Goal: Task Accomplishment & Management: Use online tool/utility

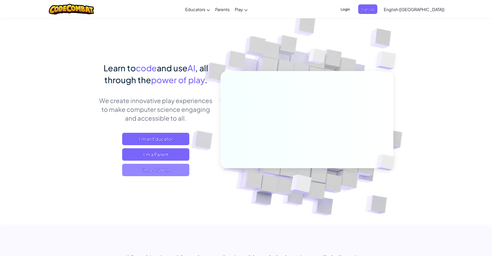
click at [171, 171] on span "I'm a Student" at bounding box center [155, 170] width 67 height 12
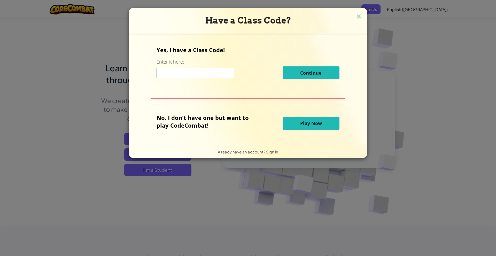
click at [316, 118] on button "Play Now" at bounding box center [310, 123] width 57 height 13
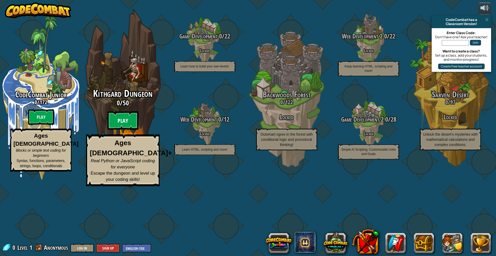
click at [128, 130] on btn "Play" at bounding box center [122, 120] width 31 height 19
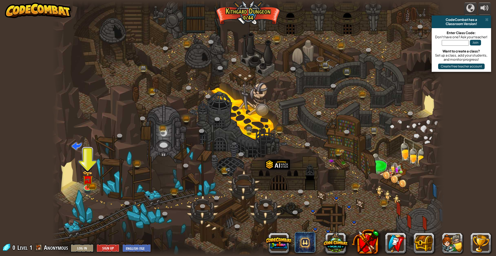
click at [86, 169] on div at bounding box center [247, 128] width 391 height 256
click at [90, 179] on img at bounding box center [87, 175] width 6 height 6
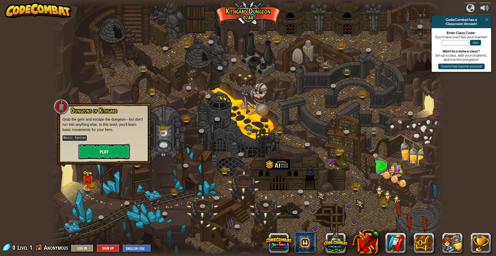
click at [117, 146] on button "Play" at bounding box center [104, 151] width 52 height 15
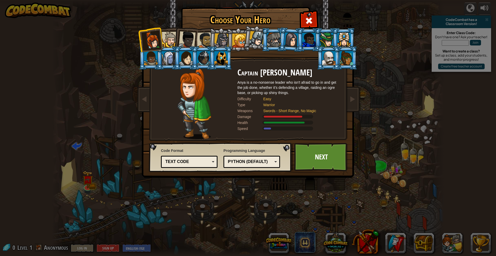
click at [222, 58] on div at bounding box center [220, 58] width 13 height 14
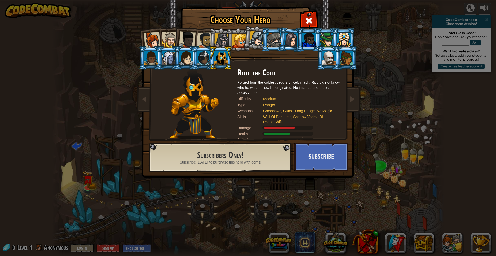
click at [175, 44] on li at bounding box center [185, 38] width 25 height 25
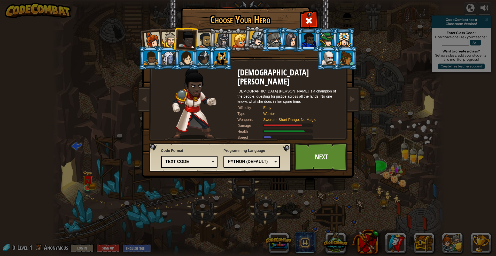
click at [204, 40] on div at bounding box center [205, 40] width 16 height 16
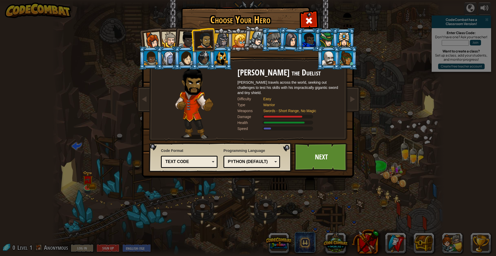
click at [220, 40] on div at bounding box center [221, 40] width 15 height 15
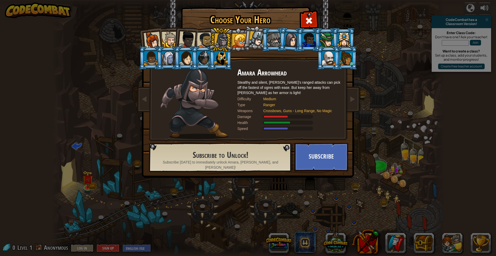
click at [207, 42] on div at bounding box center [205, 40] width 16 height 16
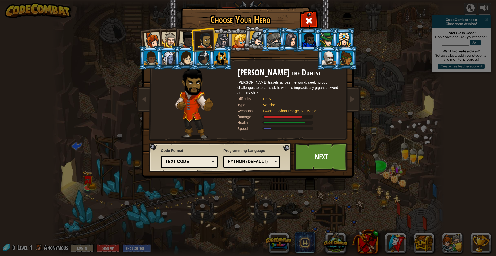
click at [190, 40] on div at bounding box center [186, 39] width 17 height 17
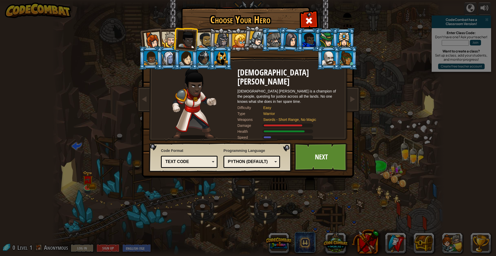
click at [176, 40] on li at bounding box center [185, 38] width 25 height 25
click at [218, 39] on div at bounding box center [221, 40] width 15 height 15
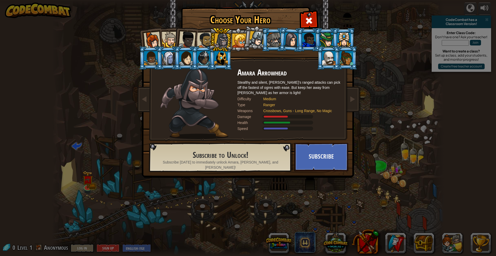
click at [200, 39] on div at bounding box center [205, 40] width 16 height 16
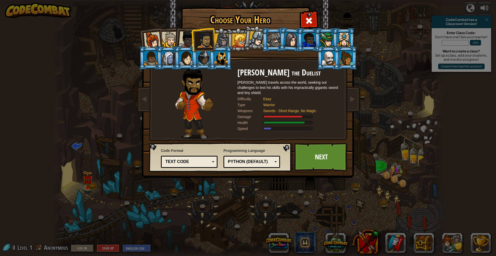
click at [187, 39] on div at bounding box center [186, 39] width 17 height 17
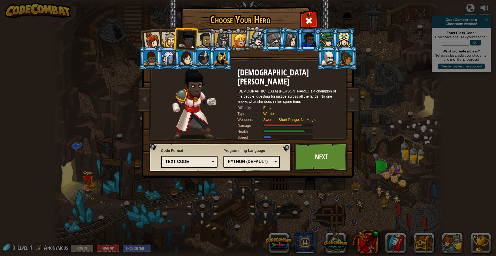
click at [172, 38] on div at bounding box center [170, 40] width 16 height 16
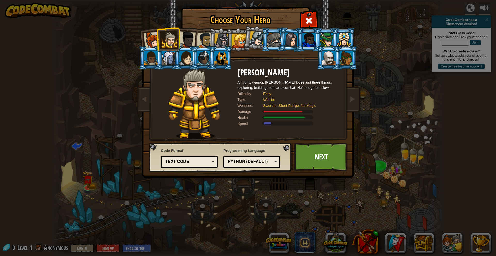
click at [148, 35] on div at bounding box center [151, 40] width 17 height 17
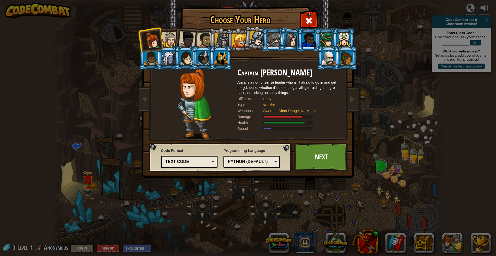
click at [162, 34] on div at bounding box center [170, 40] width 16 height 16
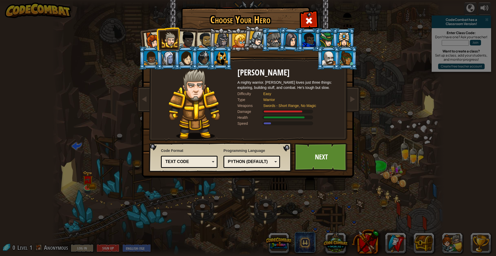
click at [184, 37] on div at bounding box center [186, 39] width 17 height 17
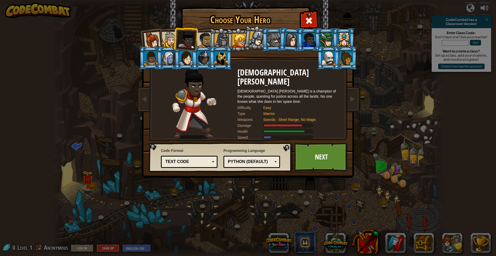
click at [172, 38] on div at bounding box center [170, 40] width 16 height 16
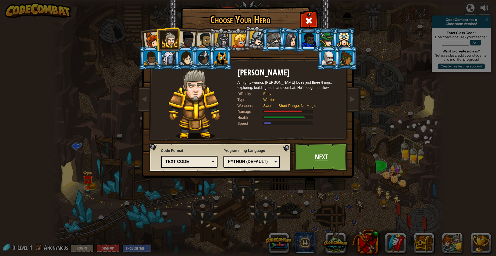
click at [335, 164] on link "Next" at bounding box center [321, 157] width 54 height 28
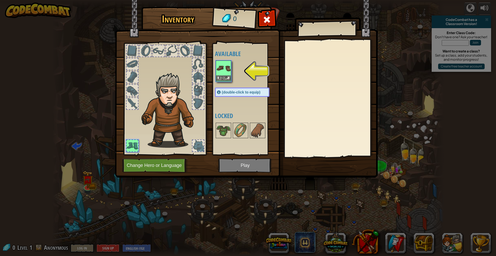
click at [225, 70] on img at bounding box center [223, 68] width 14 height 14
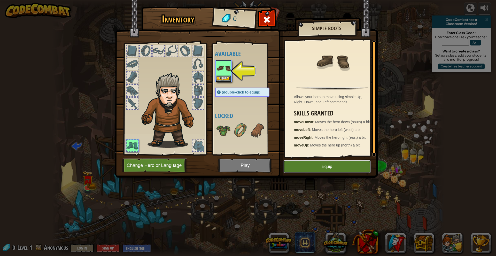
click at [329, 165] on button "Equip" at bounding box center [326, 166] width 87 height 13
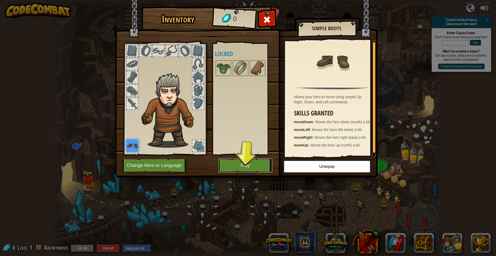
click at [243, 165] on button "Play" at bounding box center [245, 165] width 54 height 14
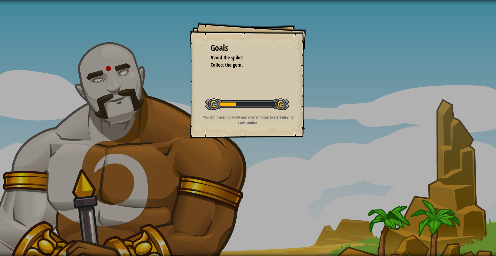
click at [153, 97] on div "Goals Avoid the spikes. Collect the gem. Start Level Error loading from server.…" at bounding box center [248, 128] width 496 height 256
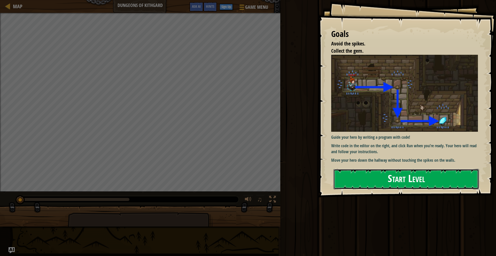
click at [410, 184] on button "Start Level" at bounding box center [405, 179] width 145 height 20
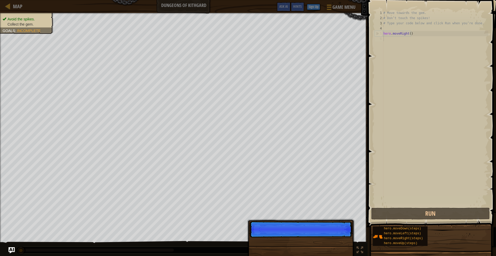
click at [392, 39] on div "# Move towards the gem. # Don’t touch the spikes! # Type your code below and cl…" at bounding box center [435, 113] width 106 height 206
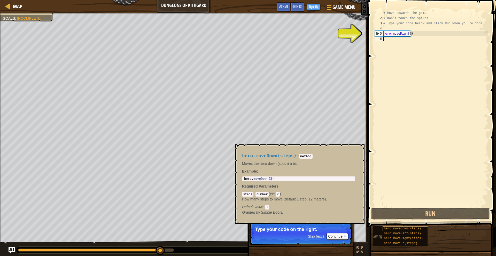
click at [404, 229] on span "hero.moveDown(steps)" at bounding box center [402, 229] width 37 height 4
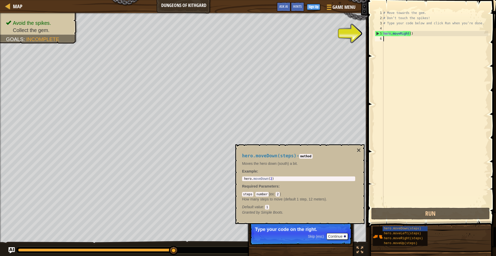
click at [409, 34] on div "# Move towards the gem. # Don’t touch the spikes! # Type your code below and cl…" at bounding box center [435, 113] width 106 height 206
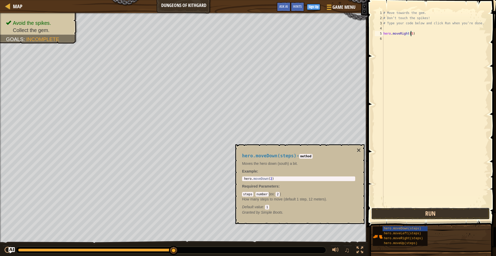
click at [408, 208] on button "Run" at bounding box center [430, 214] width 118 height 12
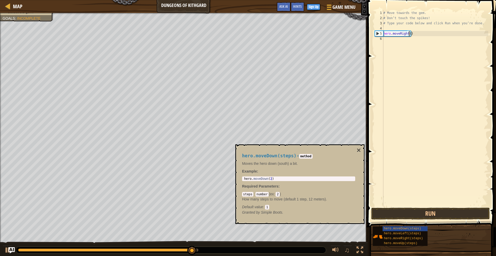
type textarea "hero.moveRight(3)"
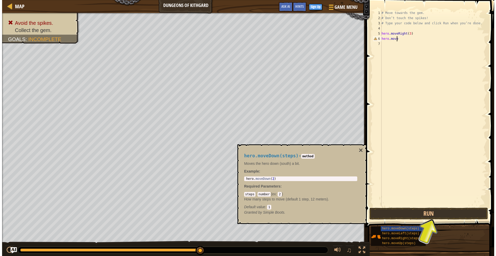
scroll to position [2, 1]
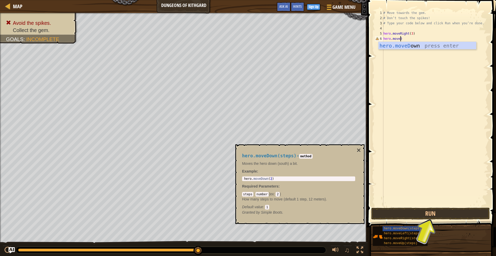
type textarea "hero.moveDown"
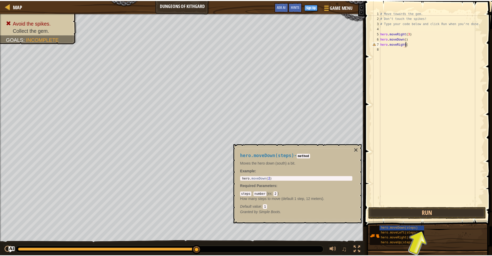
scroll to position [2, 2]
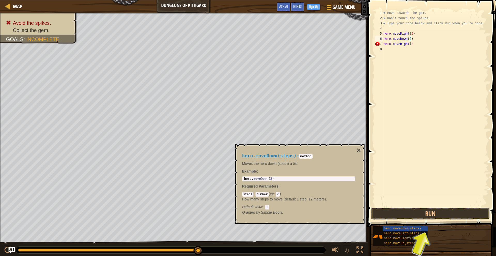
type textarea "hero.moveRight(2"
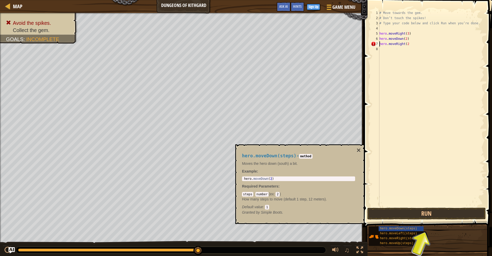
scroll to position [2, 0]
type textarea "hero.moveRight(2)"
click at [360, 149] on button "×" at bounding box center [358, 150] width 4 height 7
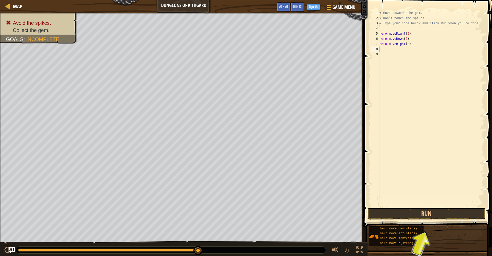
drag, startPoint x: 422, startPoint y: 211, endPoint x: 410, endPoint y: 198, distance: 17.8
click at [422, 211] on button "Run" at bounding box center [426, 214] width 118 height 12
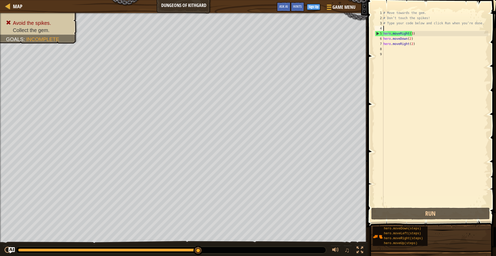
click at [402, 28] on div "# Move towards the gem. # Don’t touch the spikes! # Type your code below and cl…" at bounding box center [435, 113] width 106 height 206
click at [377, 33] on div "5" at bounding box center [379, 33] width 8 height 5
click at [376, 33] on div "5" at bounding box center [379, 33] width 8 height 5
click at [411, 34] on div "# Move towards the gem. # Don’t touch the spikes! # Type your code below and cl…" at bounding box center [435, 113] width 106 height 206
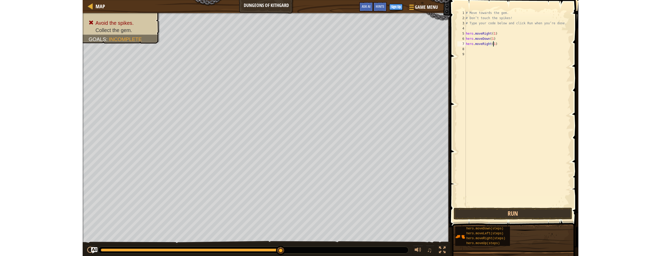
scroll to position [2, 2]
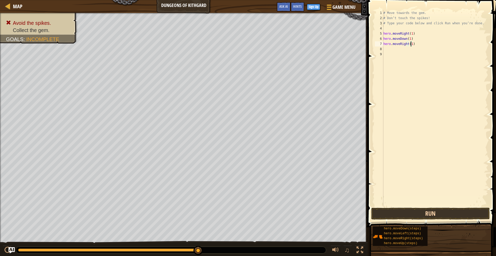
type textarea "hero.moveRight(1)"
click at [410, 212] on button "Run" at bounding box center [430, 214] width 118 height 12
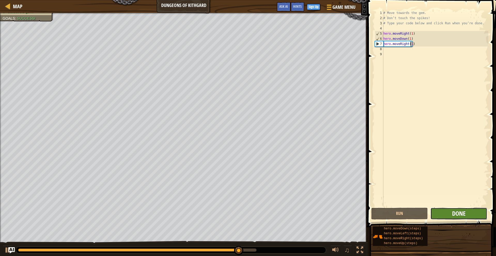
click at [464, 213] on span "Done" at bounding box center [458, 213] width 13 height 8
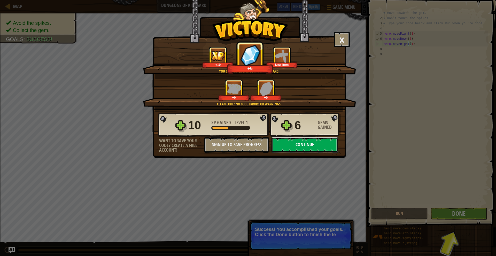
click at [291, 147] on button "Continue" at bounding box center [304, 144] width 67 height 15
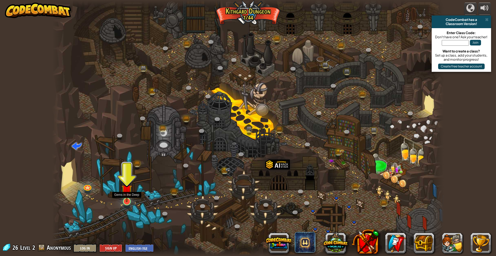
click at [129, 200] on img at bounding box center [126, 190] width 11 height 25
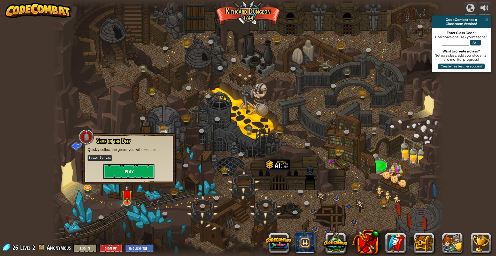
click at [140, 170] on button "Play" at bounding box center [129, 171] width 52 height 15
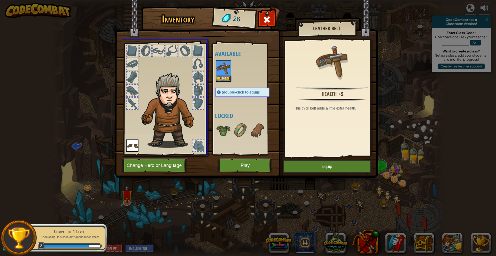
drag, startPoint x: 226, startPoint y: 70, endPoint x: 210, endPoint y: 90, distance: 25.8
click at [207, 95] on div "Inventory 26 Available Equip Equip (double-click to equip) Locked Leather Belt …" at bounding box center [248, 128] width 496 height 256
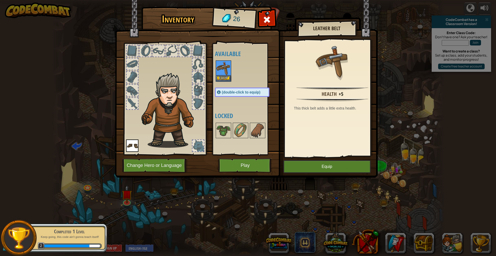
click at [225, 72] on img at bounding box center [223, 68] width 14 height 14
click at [224, 71] on img at bounding box center [223, 68] width 14 height 14
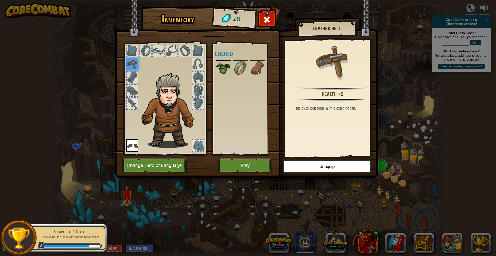
click at [225, 67] on img at bounding box center [223, 68] width 14 height 14
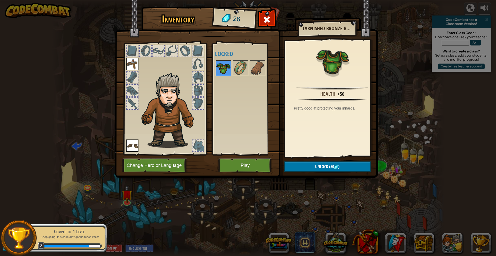
click at [225, 67] on img at bounding box center [223, 68] width 14 height 14
click at [246, 161] on button "Play" at bounding box center [245, 165] width 54 height 14
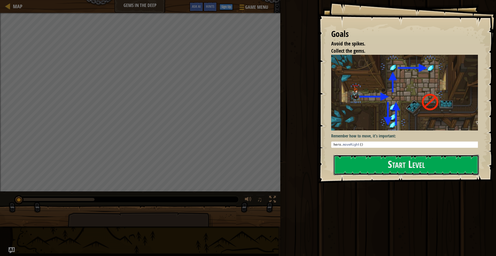
click at [363, 163] on button "Start Level" at bounding box center [405, 165] width 145 height 20
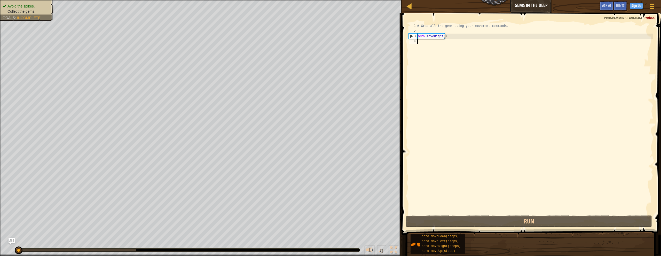
click at [441, 36] on div "# Grab all the gems using your movement commands. hero . moveRight ( )" at bounding box center [534, 123] width 237 height 201
click at [446, 36] on div "# Grab all the gems using your movement commands. hero . moveRight ( )" at bounding box center [534, 123] width 237 height 201
click at [442, 35] on div "# Grab all the gems using your movement commands. hero . moveRight ( )" at bounding box center [534, 123] width 237 height 201
click at [443, 36] on div "# Grab all the gems using your movement commands. hero . moveRight ( )" at bounding box center [534, 123] width 237 height 201
type textarea "hero.moveRight(1)"
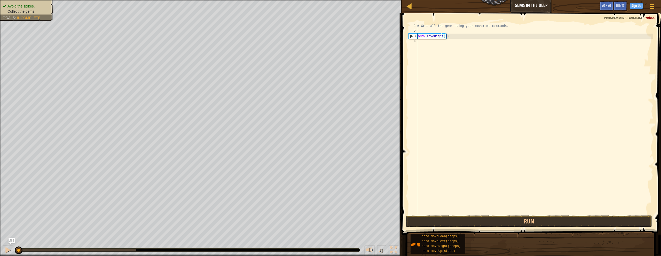
scroll to position [2, 2]
click at [457, 38] on div "# Grab all the gems using your movement commands. hero . moveRight ( 1 )" at bounding box center [534, 123] width 237 height 201
click at [452, 37] on div "# Grab all the gems using your movement commands. hero . moveRight ( 1 )" at bounding box center [534, 123] width 237 height 201
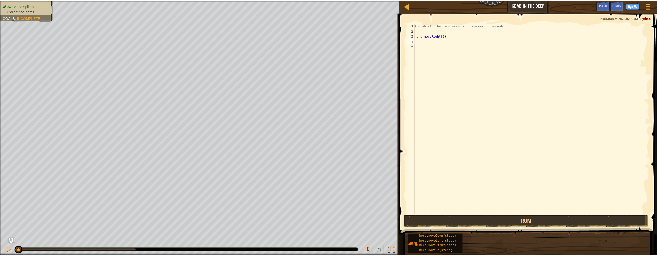
scroll to position [2, 0]
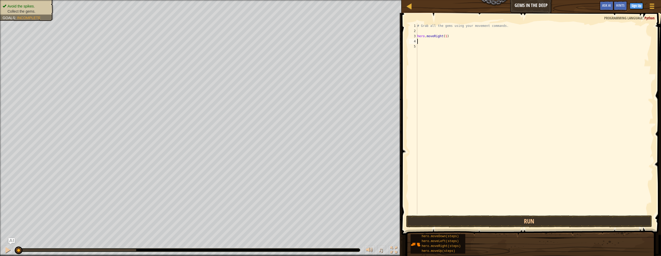
click at [427, 27] on div "# Grab all the gems using your movement commands. hero . moveRight ( 1 )" at bounding box center [534, 123] width 237 height 201
click at [428, 36] on div "# Grab all the gems using your movement commands. hero . moveRight ( 1 )" at bounding box center [534, 123] width 237 height 201
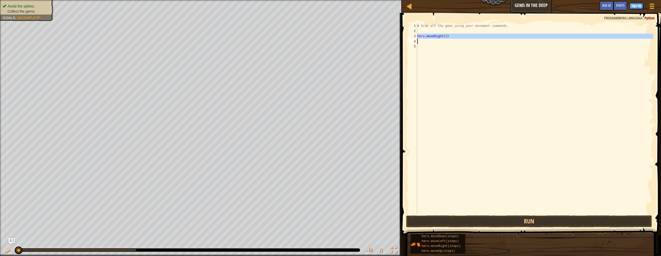
type textarea "hero.moveRight(1)"
click at [429, 41] on div "# Grab all the gems using your movement commands. hero . moveRight ( 1 )" at bounding box center [534, 118] width 237 height 191
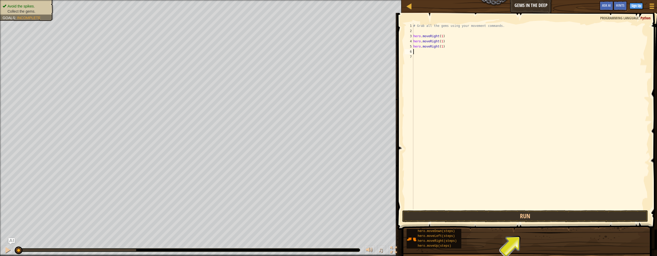
click at [433, 41] on div "# Grab all the gems using your movement commands. hero . moveRight ( 1 ) hero .…" at bounding box center [530, 121] width 237 height 196
click at [430, 41] on div "# Grab all the gems using your movement commands. hero . moveRight ( 1 ) hero .…" at bounding box center [530, 116] width 237 height 186
drag, startPoint x: 429, startPoint y: 41, endPoint x: 435, endPoint y: 41, distance: 5.9
click at [435, 41] on div "# Grab all the gems using your movement commands. hero . moveRight ( 1 ) hero .…" at bounding box center [530, 121] width 237 height 196
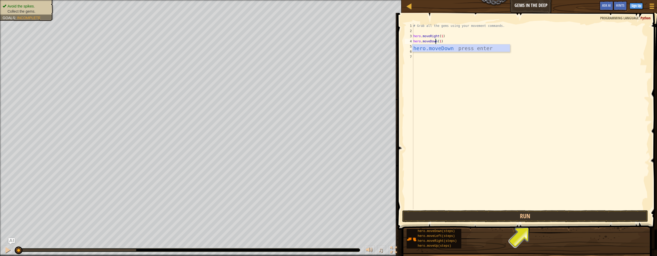
scroll to position [2, 2]
click at [452, 41] on div "# Grab all the gems using your movement commands. hero . moveRight ( 1 ) hero .…" at bounding box center [530, 121] width 237 height 196
click at [433, 48] on div "# Grab all the gems using your movement commands. hero . moveRight ( 1 ) hero .…" at bounding box center [530, 121] width 237 height 196
type textarea "hero.moveRight(1)"
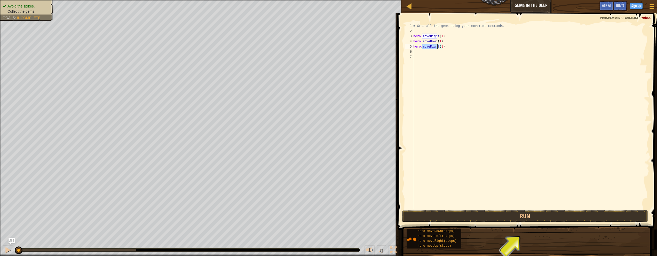
click at [438, 68] on div "# Grab all the gems using your movement commands. hero . moveRight ( 1 ) hero .…" at bounding box center [530, 121] width 237 height 196
drag, startPoint x: 429, startPoint y: 46, endPoint x: 437, endPoint y: 47, distance: 8.8
click at [437, 47] on div "# Grab all the gems using your movement commands. hero . moveRight ( 1 ) hero .…" at bounding box center [530, 121] width 237 height 196
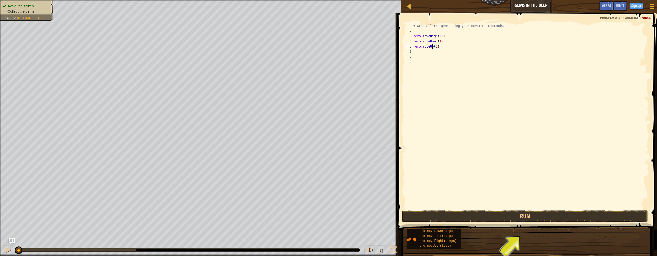
click at [444, 37] on div "# Grab all the gems using your movement commands. hero . moveRight ( 1 ) hero .…" at bounding box center [530, 121] width 237 height 196
click at [435, 47] on div "# Grab all the gems using your movement commands. hero . moveRight ( 1 ) hero .…" at bounding box center [530, 121] width 237 height 196
click at [444, 47] on div "# Grab all the gems using your movement commands. hero . moveRight ( 1 ) hero .…" at bounding box center [530, 121] width 237 height 196
click at [430, 36] on div "# Grab all the gems using your movement commands. hero . moveRight ( 1 ) hero .…" at bounding box center [530, 121] width 237 height 196
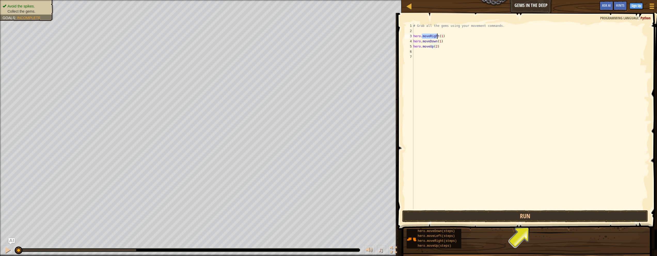
type textarea "hero.moveRight(1)"
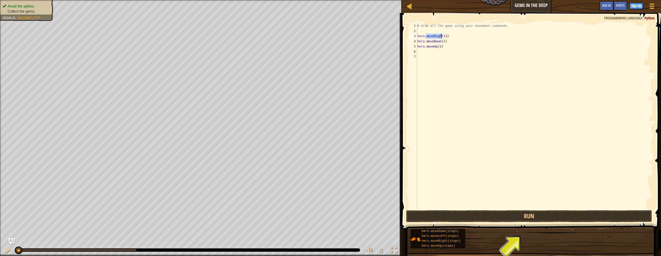
click at [444, 35] on div "# Grab all the gems using your movement commands. hero . moveRight ( 1 ) hero .…" at bounding box center [534, 121] width 237 height 196
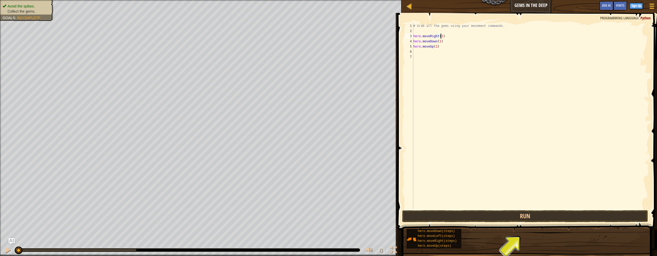
click at [447, 36] on div "# Grab all the gems using your movement commands. hero . moveRight ( 1 ) hero .…" at bounding box center [530, 121] width 237 height 196
drag, startPoint x: 442, startPoint y: 36, endPoint x: 413, endPoint y: 36, distance: 28.9
click at [413, 36] on div "hero.moveRight(1) 1 2 3 4 5 6 7 # Grab all the gems using your movement command…" at bounding box center [526, 116] width 245 height 186
click at [432, 51] on div "# Grab all the gems using your movement commands. hero . moveRight ( 1 ) hero .…" at bounding box center [530, 121] width 237 height 196
click at [443, 47] on div "# Grab all the gems using your movement commands. hero . moveRight ( 1 ) hero .…" at bounding box center [530, 121] width 237 height 196
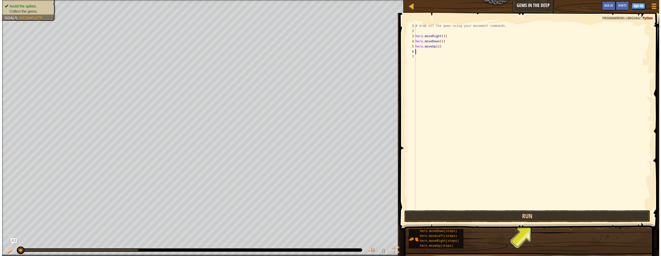
scroll to position [2, 0]
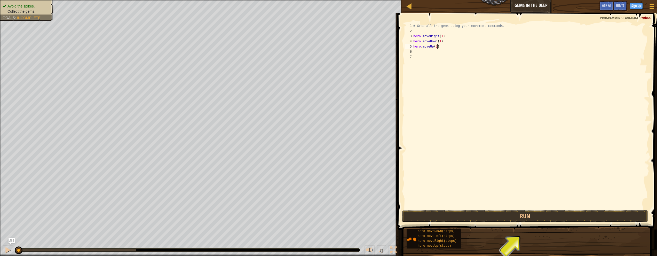
type textarea "hero.moveUp(2)"
click at [433, 51] on div "# Grab all the gems using your movement commands. hero . moveRight ( 1 ) hero .…" at bounding box center [530, 121] width 237 height 196
paste textarea "hero.moveRight(1)"
drag, startPoint x: 433, startPoint y: 42, endPoint x: 410, endPoint y: 42, distance: 22.7
click at [410, 41] on div "hero.moveRight(1) 1 2 3 4 5 6 7 # Grab all the gems using your movement command…" at bounding box center [526, 116] width 245 height 186
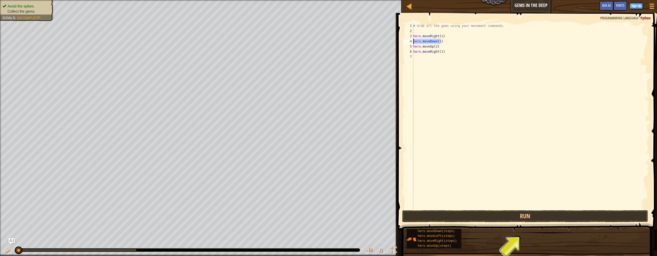
paste textarea "Right"
click at [451, 52] on div "# Grab all the gems using your movement commands. hero . moveRight ( 1 ) hero .…" at bounding box center [530, 121] width 237 height 196
type textarea "hero.moveRight(1)"
paste textarea "hero.moveDown(1)"
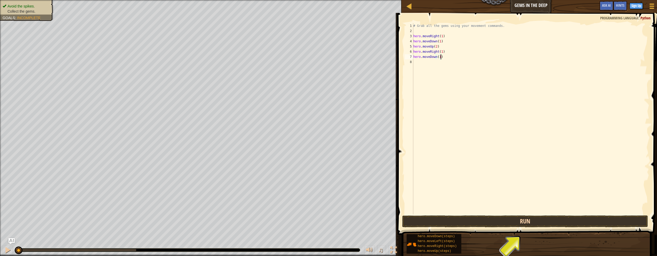
type textarea "hero.moveDown(1)"
click at [478, 228] on span at bounding box center [528, 116] width 264 height 237
click at [479, 220] on button "Run" at bounding box center [525, 221] width 246 height 12
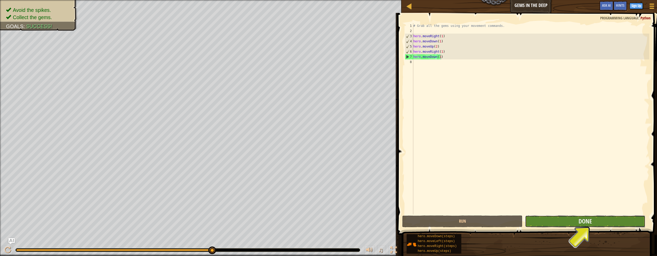
click at [491, 223] on button "Done" at bounding box center [585, 221] width 120 height 12
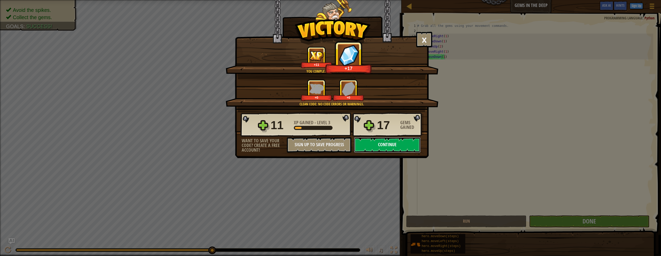
click at [382, 145] on button "Continue" at bounding box center [387, 144] width 67 height 15
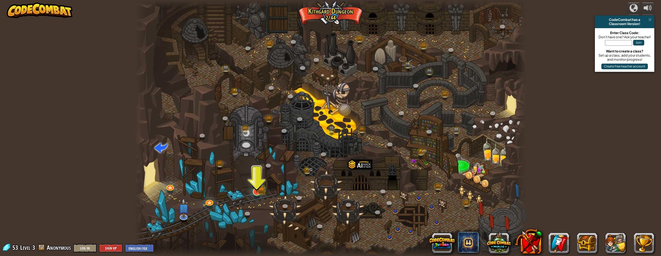
click at [260, 189] on div "Twisted Canyon (Locked) Challenge: collect the most gold using all the programm…" at bounding box center [330, 128] width 391 height 256
click at [258, 188] on img at bounding box center [256, 180] width 11 height 23
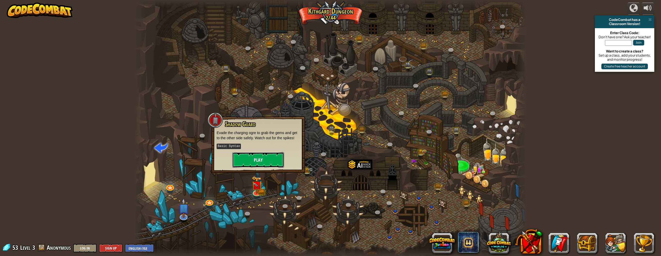
click at [262, 156] on button "Play" at bounding box center [258, 159] width 52 height 15
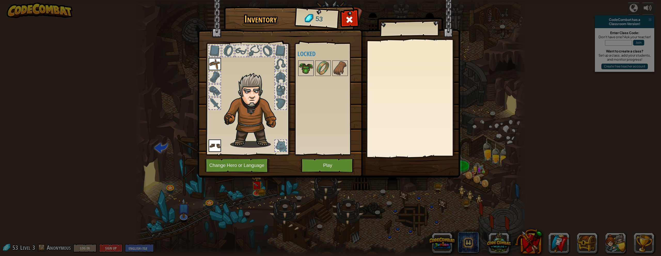
click at [304, 72] on img at bounding box center [306, 68] width 14 height 14
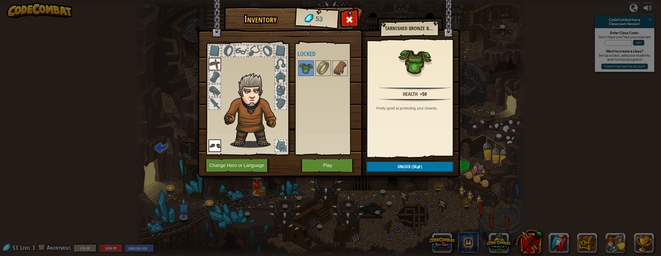
click at [392, 161] on img at bounding box center [328, 83] width 262 height 187
click at [390, 166] on button "Unlock (50 )" at bounding box center [409, 166] width 87 height 11
drag, startPoint x: 389, startPoint y: 163, endPoint x: 376, endPoint y: 165, distance: 12.8
click at [389, 164] on button "Confirm" at bounding box center [409, 166] width 87 height 11
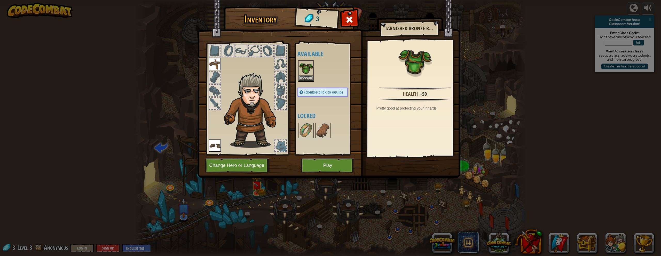
click at [307, 67] on img at bounding box center [306, 68] width 14 height 14
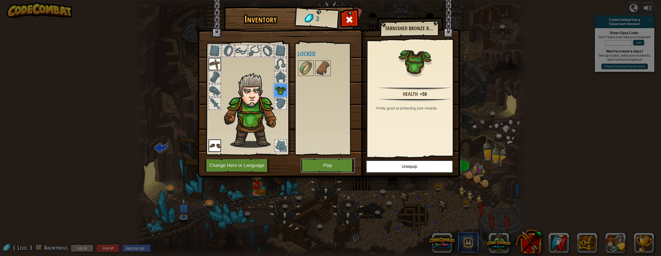
click at [324, 163] on button "Play" at bounding box center [328, 165] width 54 height 14
click at [310, 68] on img at bounding box center [306, 68] width 14 height 14
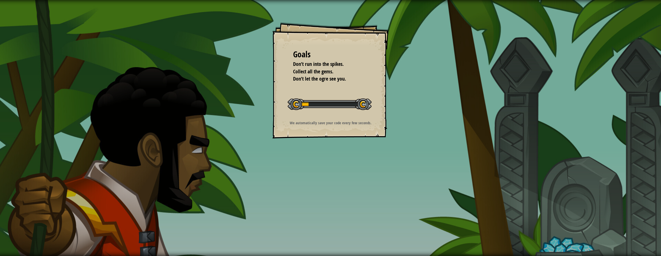
click at [491, 150] on div "Goals Don’t run into the spikes. Collect all the gems. Don’t let the ogre see y…" at bounding box center [330, 128] width 661 height 256
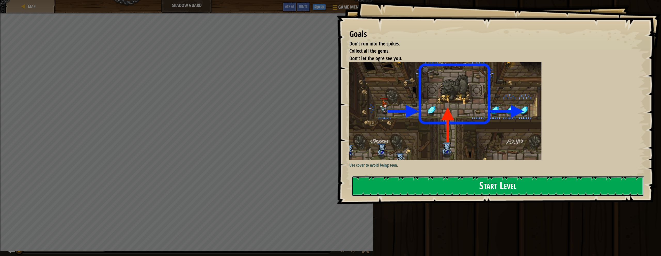
click at [486, 184] on button "Start Level" at bounding box center [498, 186] width 292 height 20
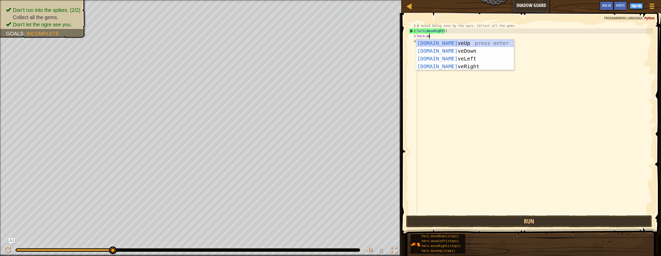
scroll to position [2, 1]
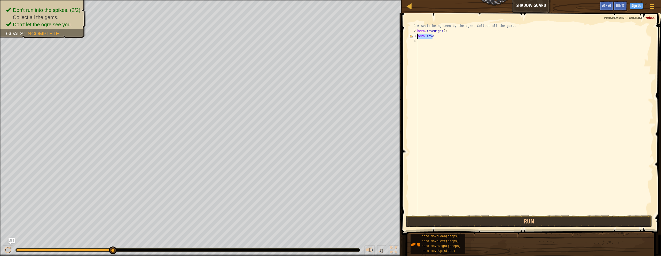
drag, startPoint x: 433, startPoint y: 36, endPoint x: 416, endPoint y: 35, distance: 17.6
click at [416, 35] on div "hero.move 1 2 3 4 # Avoid being seen by the ogre. Collect all the gems. hero . …" at bounding box center [530, 118] width 245 height 191
click at [438, 37] on div "# Avoid being seen by the ogre. Collect all the gems. hero . moveRight ( ) hero…" at bounding box center [534, 118] width 237 height 191
drag, startPoint x: 438, startPoint y: 37, endPoint x: 411, endPoint y: 37, distance: 26.6
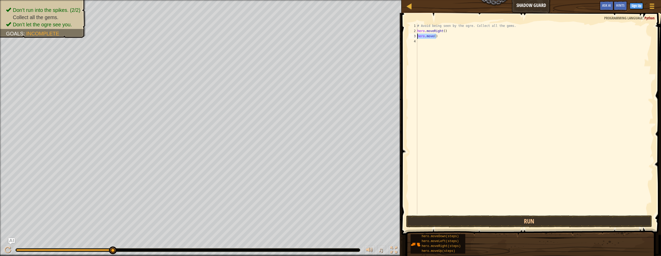
click at [411, 37] on div "hero.move() 1 2 3 4 # Avoid being seen by the ogre. Collect all the gems. hero …" at bounding box center [530, 118] width 245 height 191
click at [438, 38] on div "# Avoid being seen by the ogre. Collect all the gems. hero . moveRight ( ) hero…" at bounding box center [534, 118] width 237 height 191
click at [434, 38] on div "# Avoid being seen by the ogre. Collect all the gems. hero . moveRight ( ) hero…" at bounding box center [534, 123] width 237 height 201
click at [433, 38] on div "# Avoid being seen by the ogre. Collect all the gems. hero . moveRight ( ) hero…" at bounding box center [534, 123] width 237 height 201
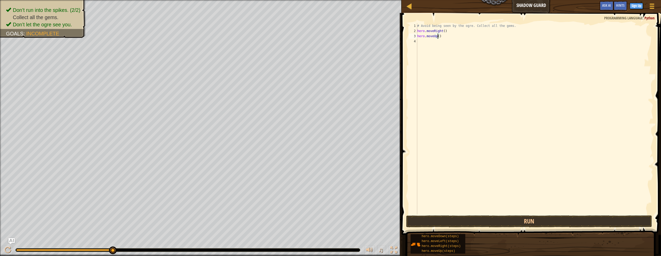
type textarea "hero.moveUp(1)"
paste textarea "hero.move"
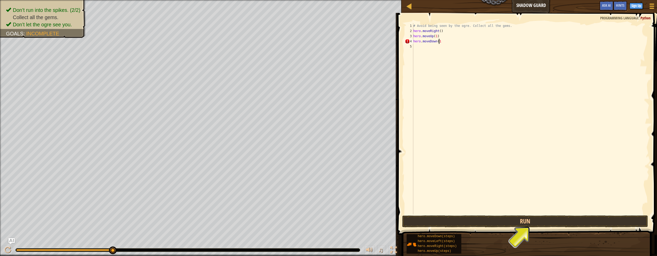
scroll to position [2, 2]
type textarea "hero.moveDown(1)"
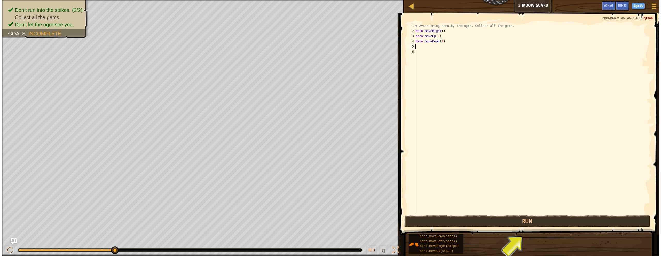
scroll to position [2, 0]
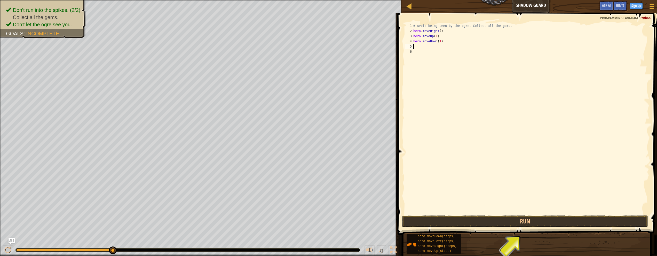
drag, startPoint x: 437, startPoint y: 35, endPoint x: 441, endPoint y: 35, distance: 3.9
click at [438, 35] on div "# Avoid being seen by the ogre. Collect all the gems. hero . moveRight ( ) hero…" at bounding box center [530, 123] width 237 height 201
paste textarea "hero.move"
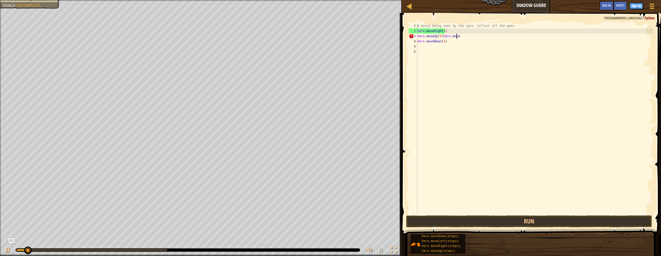
type textarea "hero.moveUp(1)"
click at [443, 36] on div "# Avoid being seen by the ogre. Collect all the gems. hero . moveRight ( ) hero…" at bounding box center [534, 123] width 237 height 201
click at [451, 36] on div "# Avoid being seen by the ogre. Collect all the gems. hero . moveRight ( ) hero…" at bounding box center [534, 123] width 237 height 201
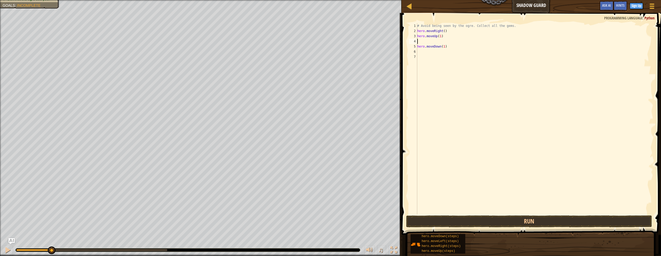
type textarea "H"
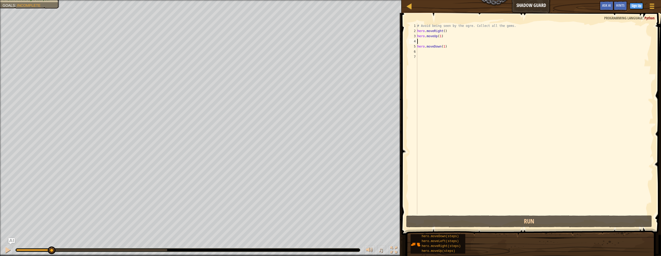
type textarea "h"
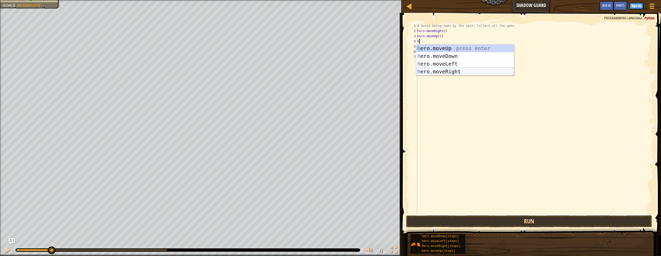
click at [448, 71] on div "h ero.moveUp press enter h ero.moveDown press enter h ero.moveLeft press enter …" at bounding box center [465, 67] width 98 height 46
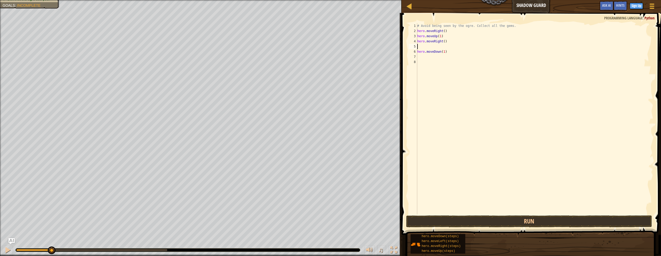
click at [443, 42] on div "# Avoid being seen by the ogre. Collect all the gems. hero . moveRight ( ) hero…" at bounding box center [534, 123] width 237 height 201
click at [443, 41] on div "# Avoid being seen by the ogre. Collect all the gems. hero . moveRight ( ) hero…" at bounding box center [534, 123] width 237 height 201
click at [442, 41] on div "# Avoid being seen by the ogre. Collect all the gems. hero . moveRight ( ) hero…" at bounding box center [534, 123] width 237 height 201
type textarea "hero.moveRight(1)"
click at [442, 49] on div "# Avoid being seen by the ogre. Collect all the gems. hero . moveRight ( ) hero…" at bounding box center [534, 123] width 237 height 201
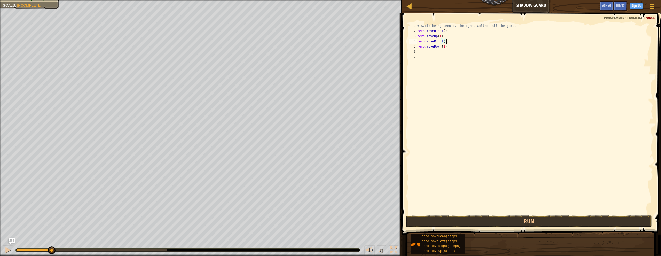
click at [450, 45] on div "# Avoid being seen by the ogre. Collect all the gems. hero . moveRight ( ) hero…" at bounding box center [534, 123] width 237 height 201
type textarea "hero.moveDown(1)"
drag, startPoint x: 436, startPoint y: 39, endPoint x: 408, endPoint y: 38, distance: 28.9
click at [408, 38] on div "1 2 3 4 5 6 7 8 # Avoid being seen by the ogre. Collect all the gems. hero . mo…" at bounding box center [530, 118] width 245 height 191
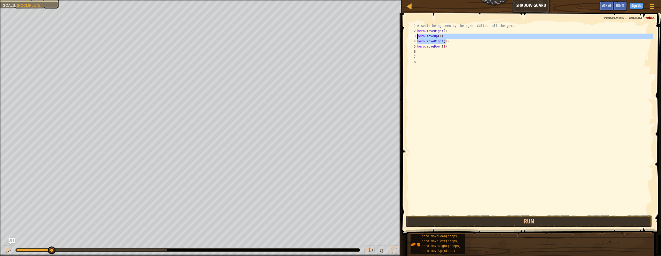
click at [436, 40] on div "# Avoid being seen by the ogre. Collect all the gems. hero . moveRight ( ) hero…" at bounding box center [534, 118] width 237 height 191
click at [436, 40] on div "# Avoid being seen by the ogre. Collect all the gems. hero . moveRight ( ) hero…" at bounding box center [534, 123] width 237 height 201
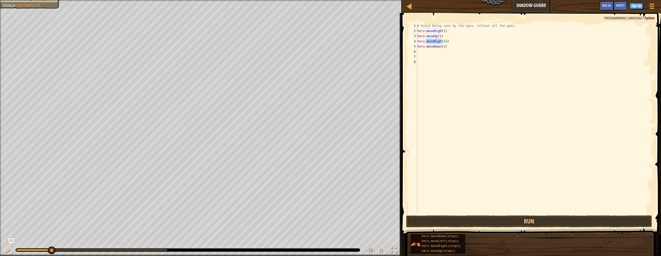
click at [435, 42] on div "# Avoid being seen by the ogre. Collect all the gems. hero . moveRight ( ) hero…" at bounding box center [534, 118] width 237 height 191
click at [435, 42] on div "# Avoid being seen by the ogre. Collect all the gems. hero . moveRight ( ) hero…" at bounding box center [534, 123] width 237 height 201
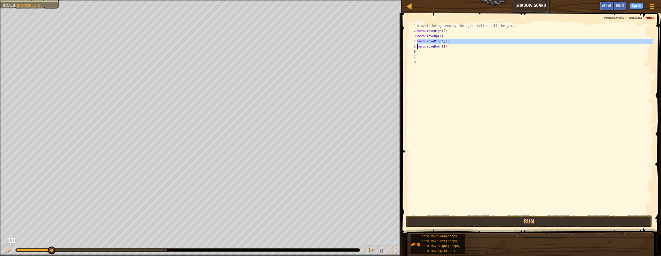
type textarea "hero.moveRight(1) hero.moveDown(1)"
click at [438, 53] on div "# Avoid being seen by the ogre. Collect all the gems. hero . moveRight ( ) hero…" at bounding box center [534, 123] width 237 height 201
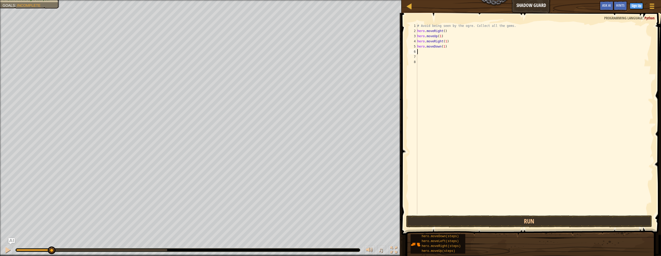
paste textarea "hero.moveRight(1)"
type textarea "hero.moveRight(1)"
click at [431, 64] on div "# Avoid being seen by the ogre. Collect all the gems. hero . moveRight ( ) hero…" at bounding box center [534, 123] width 237 height 201
type textarea "hero.moveRight(1)"
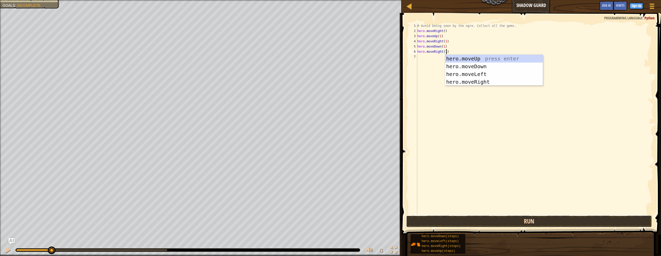
click at [491, 218] on button "Run" at bounding box center [529, 221] width 246 height 12
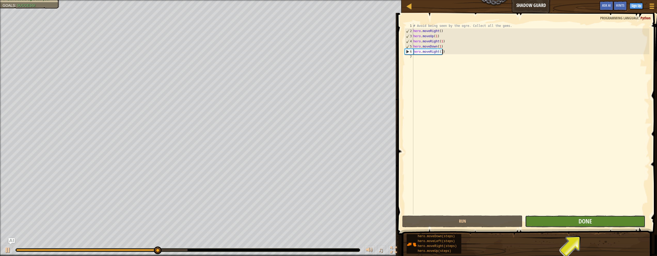
click at [491, 222] on button "Done" at bounding box center [585, 221] width 120 height 12
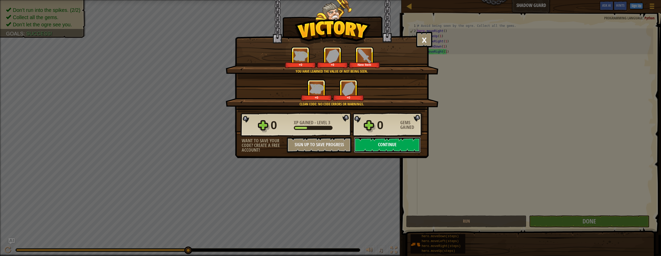
click at [383, 143] on button "Continue" at bounding box center [387, 144] width 67 height 15
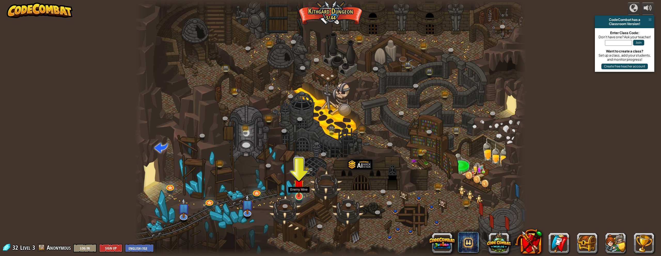
click at [301, 193] on img at bounding box center [298, 184] width 11 height 25
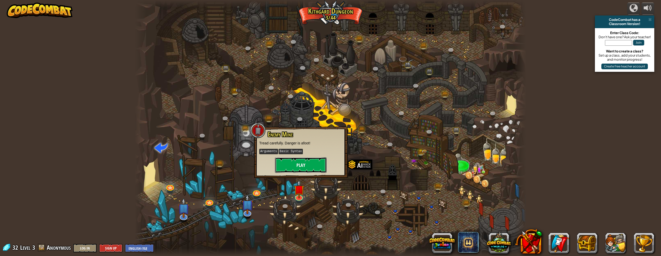
click at [305, 165] on button "Play" at bounding box center [301, 164] width 52 height 15
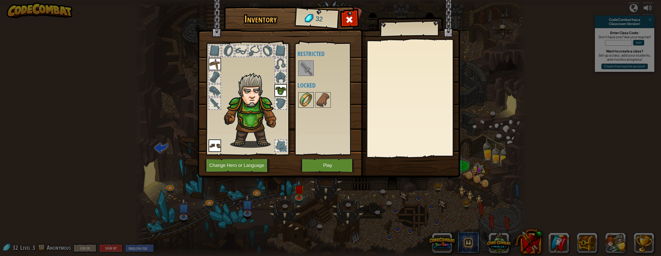
click at [308, 101] on img at bounding box center [306, 100] width 14 height 14
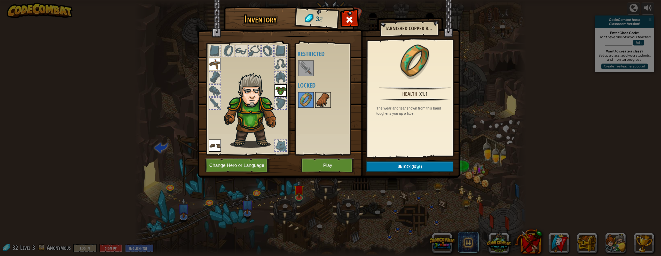
click at [323, 105] on img at bounding box center [323, 100] width 14 height 14
click at [307, 101] on img at bounding box center [306, 100] width 14 height 14
click at [305, 59] on div "Available Equip Equip Equip (double-click to equip) Restricted Locked" at bounding box center [329, 99] width 65 height 108
click at [307, 66] on img at bounding box center [306, 68] width 14 height 14
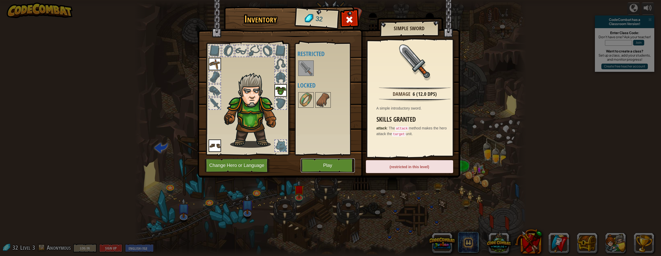
click at [332, 165] on button "Play" at bounding box center [328, 165] width 54 height 14
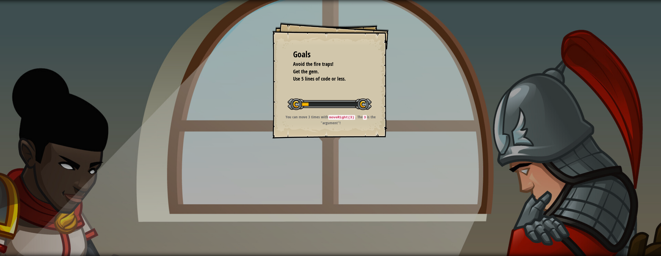
drag, startPoint x: 418, startPoint y: 92, endPoint x: 412, endPoint y: 112, distance: 20.6
click at [419, 93] on div "Goals Avoid the fire traps! Get the gem. Use 5 lines of code or less. Start Lev…" at bounding box center [330, 128] width 661 height 256
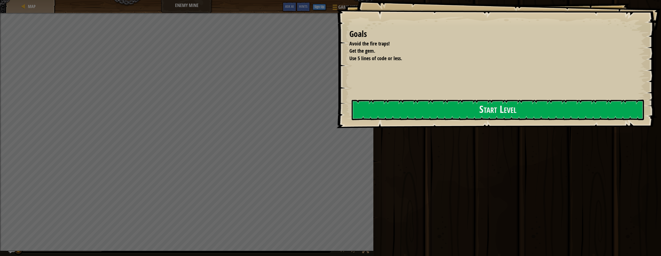
click at [372, 124] on div "Goals Avoid the fire traps! Get the gem. Use 5 lines of code or less. Start Lev…" at bounding box center [498, 64] width 324 height 128
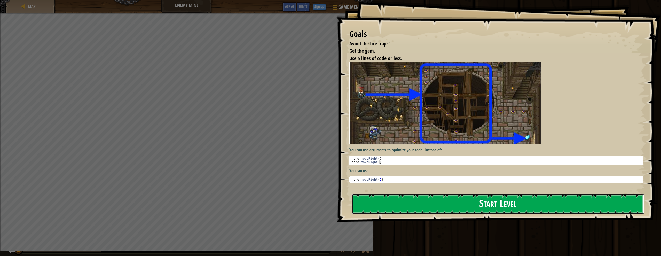
click at [417, 205] on button "Start Level" at bounding box center [498, 204] width 292 height 20
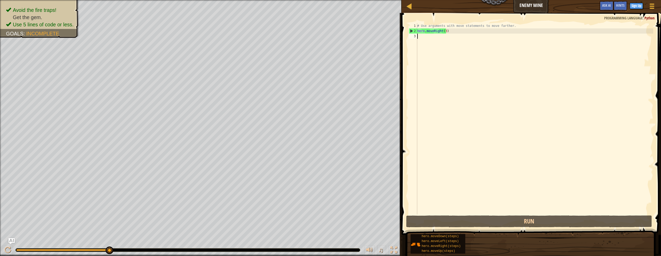
click at [428, 34] on div "# Use arguments with move statements to move farther. hero . moveRight ( 3 )" at bounding box center [534, 123] width 237 height 201
click at [451, 31] on div "# Use arguments with move statements to move farther. hero . moveRight ( 3 )" at bounding box center [534, 123] width 237 height 201
type textarea "hero.moveRight(3)"
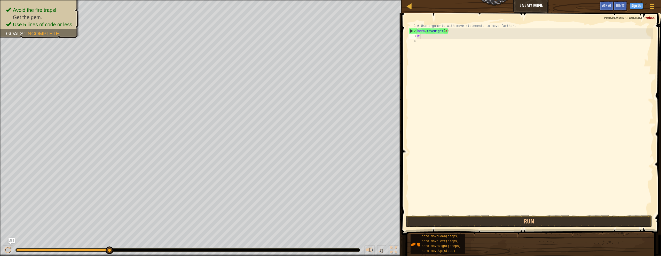
scroll to position [2, 0]
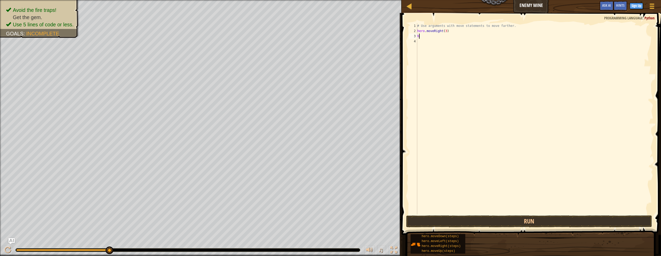
type textarea "he"
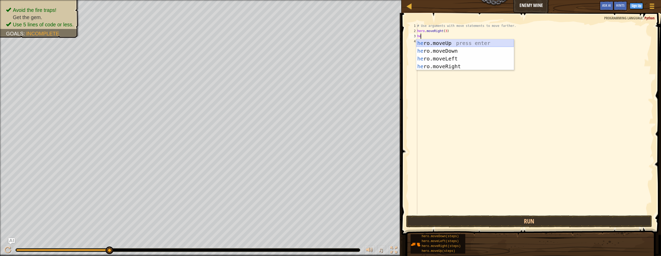
click at [440, 45] on div "he ro.moveUp press enter he ro.moveDown press enter he ro.moveLeft press enter …" at bounding box center [465, 62] width 98 height 46
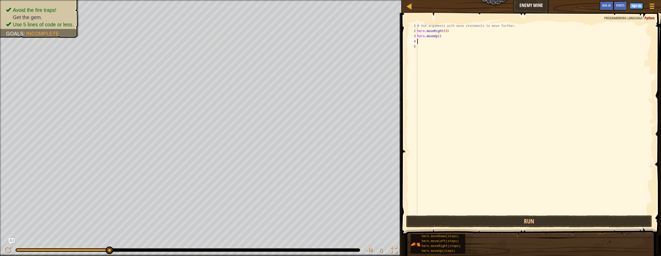
type textarea "he"
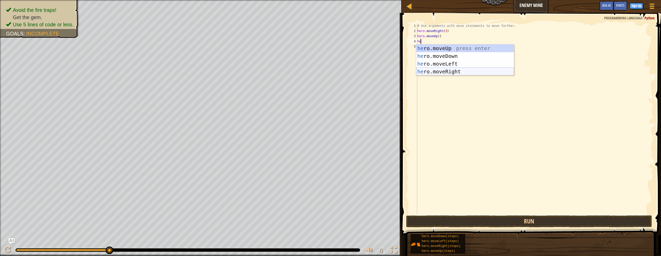
click at [444, 73] on div "he ro.moveUp press enter he ro.moveDown press enter he ro.moveLeft press enter …" at bounding box center [465, 67] width 98 height 46
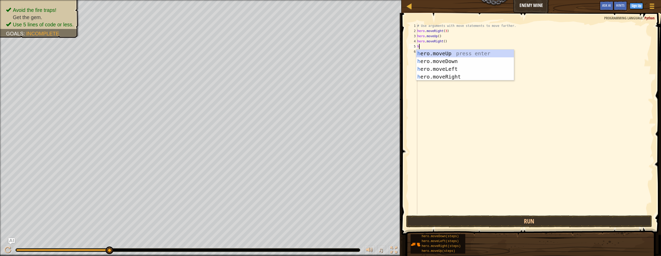
type textarea "he"
click at [440, 59] on div "he ro.moveUp press enter he ro.moveDown press enter he ro.moveLeft press enter …" at bounding box center [465, 73] width 98 height 46
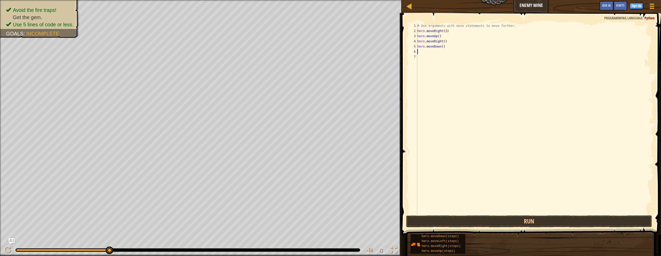
click at [437, 36] on div "# Use arguments with move statements to move farther. hero . moveRight ( 3 ) he…" at bounding box center [534, 123] width 237 height 201
click at [443, 42] on div "# Use arguments with move statements to move farther. hero . moveRight ( 3 ) he…" at bounding box center [534, 123] width 237 height 201
click at [441, 47] on div "# Use arguments with move statements to move farther. hero . moveRight ( 3 ) he…" at bounding box center [534, 123] width 237 height 201
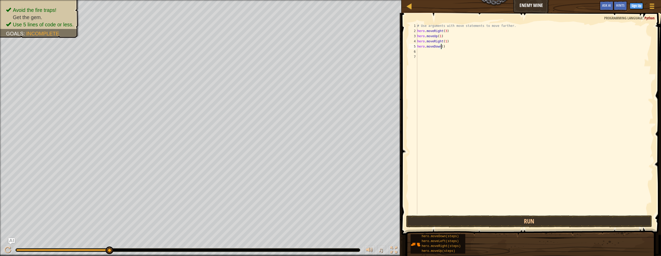
type textarea "hero.moveDown(3)"
click at [449, 47] on div "# Use arguments with move statements to move farther. hero . moveRight ( 3 ) he…" at bounding box center [534, 123] width 237 height 201
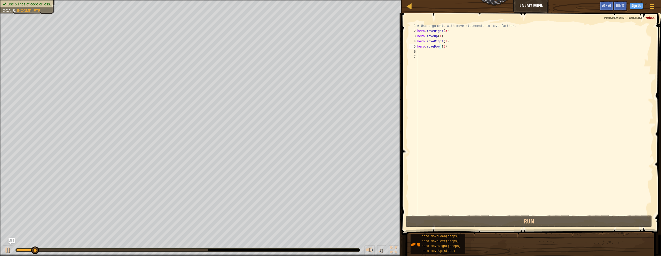
click at [449, 46] on div "# Use arguments with move statements to move farther. hero . moveRight ( 3 ) he…" at bounding box center [534, 123] width 237 height 201
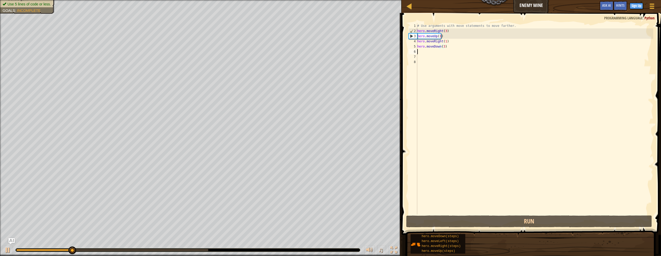
scroll to position [2, 0]
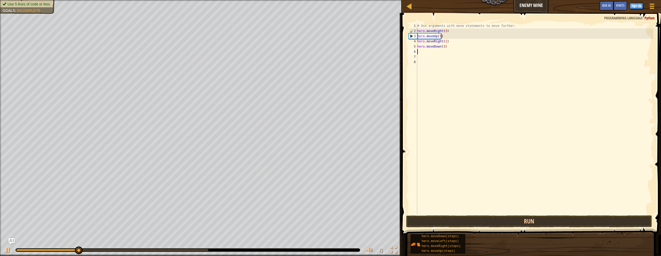
type textarea "he"
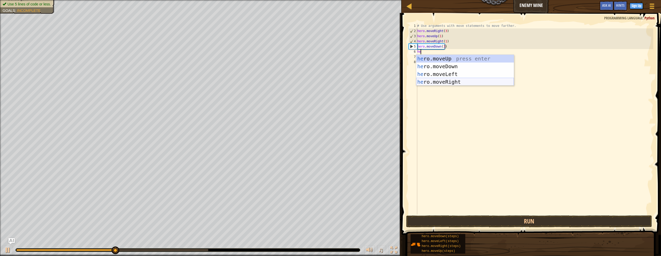
click at [449, 83] on div "he ro.moveUp press enter he ro.moveDown press enter he ro.moveLeft press enter …" at bounding box center [465, 78] width 98 height 46
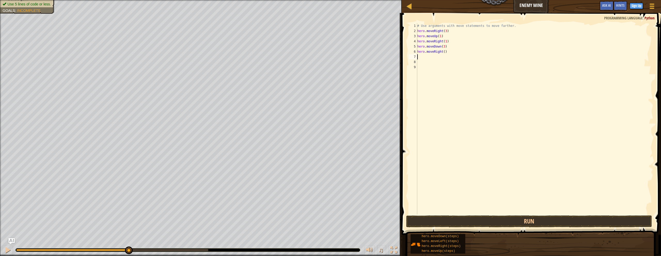
click at [443, 52] on div "# Use arguments with move statements to move farther. hero . moveRight ( 3 ) he…" at bounding box center [534, 123] width 237 height 201
type textarea "hero.moveRight(2)"
click at [491, 221] on button "Run" at bounding box center [529, 221] width 246 height 12
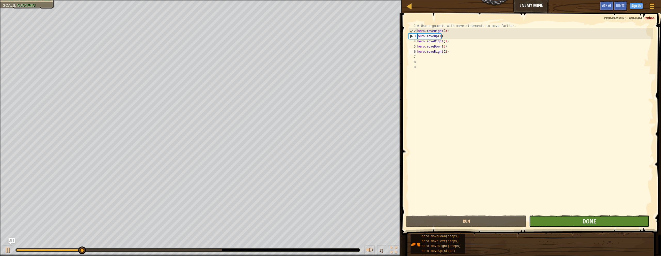
click at [491, 222] on button "Done" at bounding box center [589, 221] width 120 height 12
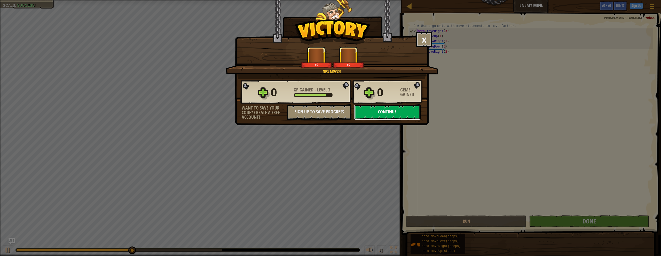
click at [381, 114] on button "Continue" at bounding box center [387, 111] width 67 height 15
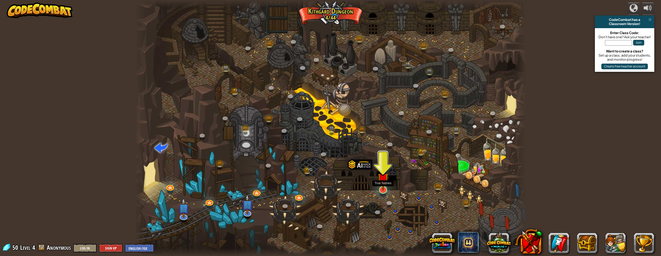
click at [381, 190] on img at bounding box center [383, 178] width 11 height 25
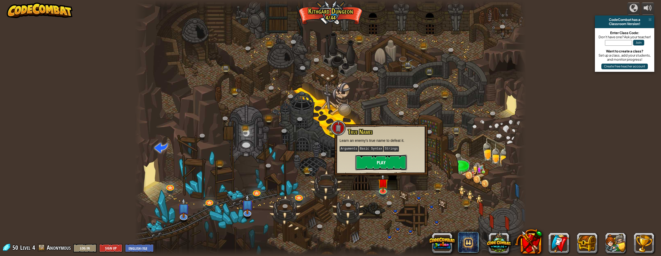
click at [374, 164] on button "Play" at bounding box center [381, 162] width 52 height 15
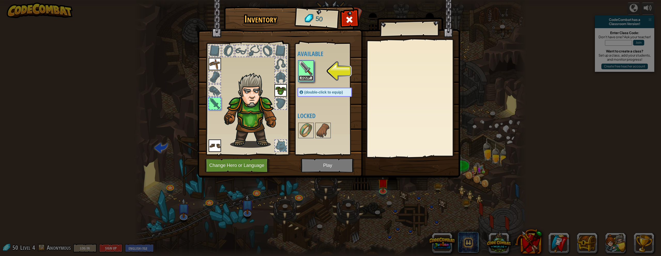
click at [302, 77] on button "Equip" at bounding box center [306, 77] width 14 height 5
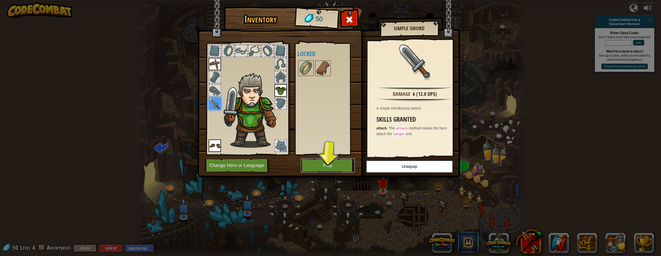
click at [327, 166] on button "Play" at bounding box center [328, 165] width 54 height 14
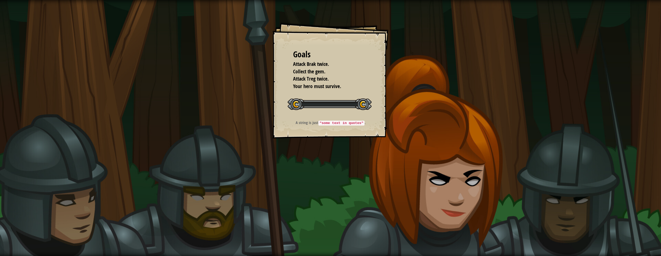
click at [390, 170] on div "Goals Attack Brak twice. Collect the gem. Attack Treg twice. Your hero must sur…" at bounding box center [330, 128] width 661 height 256
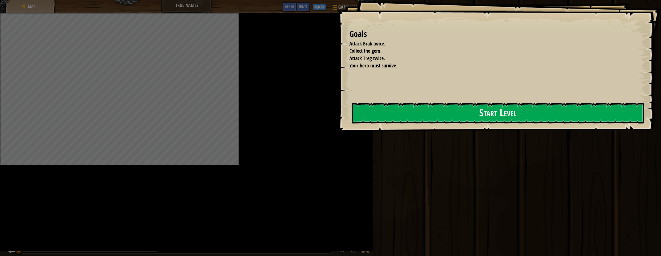
click at [445, 90] on div "Run Submit Done" at bounding box center [516, 126] width 289 height 253
click at [459, 120] on div "Run Submit Done" at bounding box center [516, 126] width 289 height 253
click at [420, 145] on div "Goals Attack Brak twice. Collect the gem. Attack Treg twice. Your hero must sur…" at bounding box center [330, 128] width 661 height 256
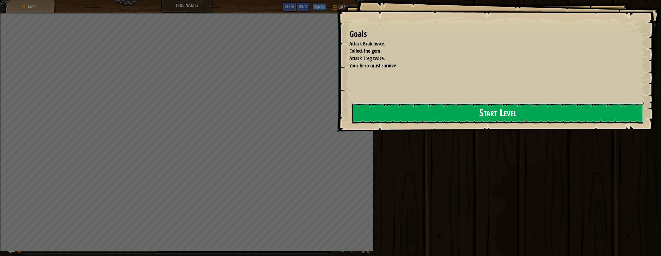
click at [383, 122] on button "Start Level" at bounding box center [498, 113] width 292 height 20
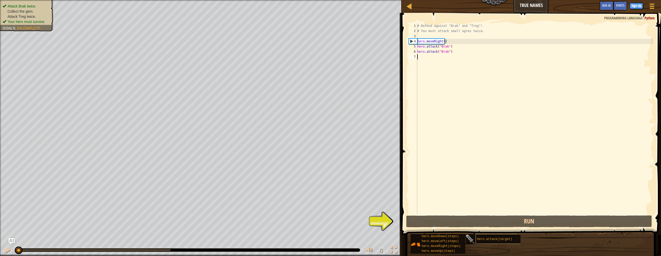
click at [491, 238] on span "hero.attack(target)" at bounding box center [494, 239] width 35 height 4
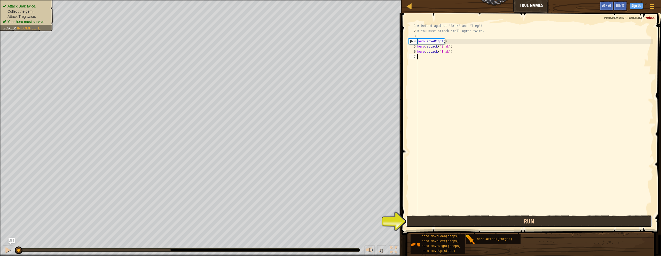
click at [461, 223] on button "Run" at bounding box center [529, 221] width 246 height 12
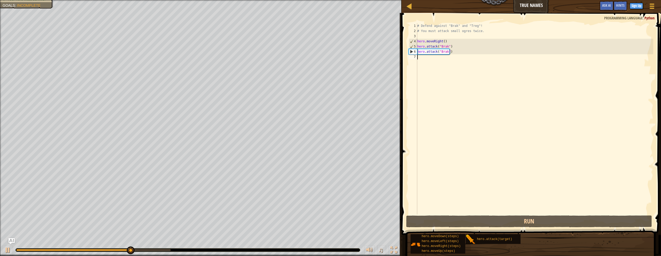
click at [454, 55] on div "# Defend against "Brak" and "Treg"! # You must attack small ogres twice. hero .…" at bounding box center [534, 123] width 237 height 201
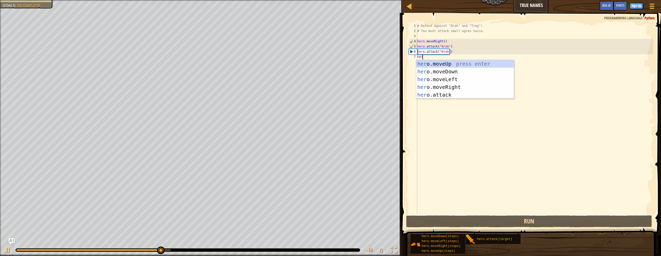
type textarea "hero."
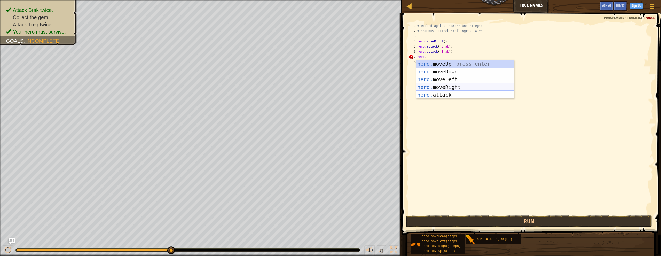
click at [447, 86] on div "hero. moveUp press enter hero. moveDown press enter hero. moveLeft press enter …" at bounding box center [465, 87] width 98 height 54
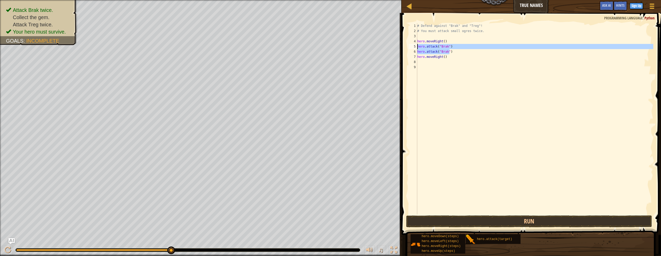
drag, startPoint x: 453, startPoint y: 53, endPoint x: 415, endPoint y: 48, distance: 39.0
click at [415, 48] on div "1 2 3 4 5 6 7 8 9 # Defend against "Brak" and "Treg"! # You must attack small o…" at bounding box center [530, 118] width 245 height 191
type textarea "hero.attack("Brak") hero.attack("Brak")"
click at [426, 63] on div "# Defend against "Brak" and "Treg"! # You must attack small ogres twice. hero .…" at bounding box center [534, 123] width 237 height 201
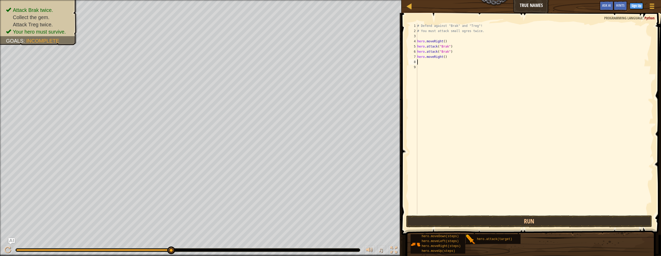
paste textarea "hero.attack("Brak")"
click at [444, 62] on div "# Defend against "Brak" and "Treg"! # You must attack small ogres twice. hero .…" at bounding box center [535, 123] width 235 height 201
click at [443, 67] on div "# Defend against "Brak" and "Treg"! # You must attack small ogres twice. hero .…" at bounding box center [535, 123] width 235 height 201
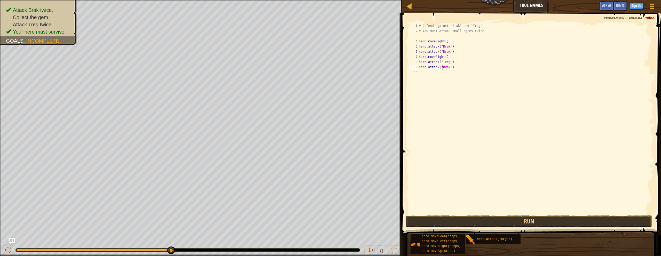
click at [443, 67] on div "# Defend against "Brak" and "Treg"! # You must attack small ogres twice. hero .…" at bounding box center [535, 123] width 235 height 201
click at [454, 55] on div "# Defend against "Brak" and "Treg"! # You must attack small ogres twice. hero .…" at bounding box center [535, 123] width 235 height 201
click at [454, 67] on div "# Defend against "Brak" and "Treg"! # You must attack small ogres twice. hero .…" at bounding box center [535, 123] width 235 height 201
click at [444, 58] on div "# Defend against "Brak" and "Treg"! # You must attack small ogres twice. hero .…" at bounding box center [535, 123] width 235 height 201
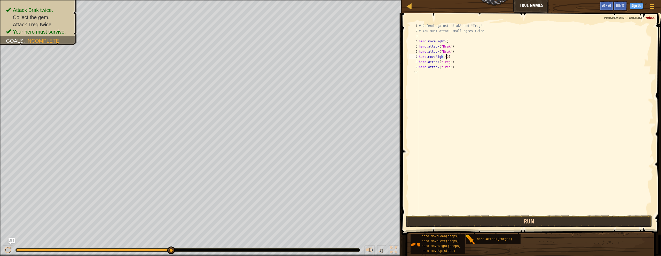
type textarea "hero.moveRight(2)"
drag, startPoint x: 490, startPoint y: 222, endPoint x: 483, endPoint y: 174, distance: 48.2
click at [490, 222] on button "Run" at bounding box center [529, 221] width 246 height 12
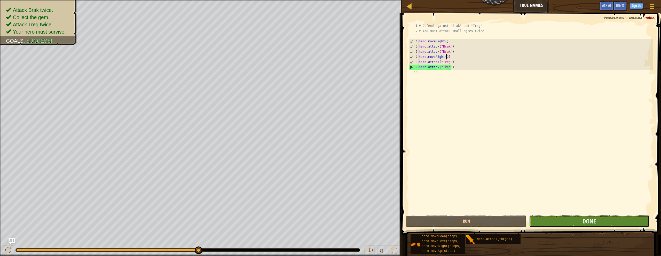
click at [491, 222] on button "Done" at bounding box center [589, 221] width 120 height 12
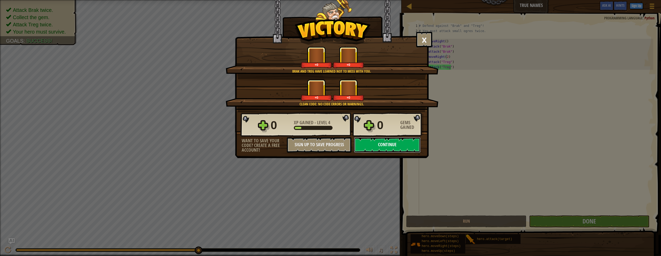
click at [400, 149] on button "Continue" at bounding box center [387, 144] width 67 height 15
